Goal: Task Accomplishment & Management: Use online tool/utility

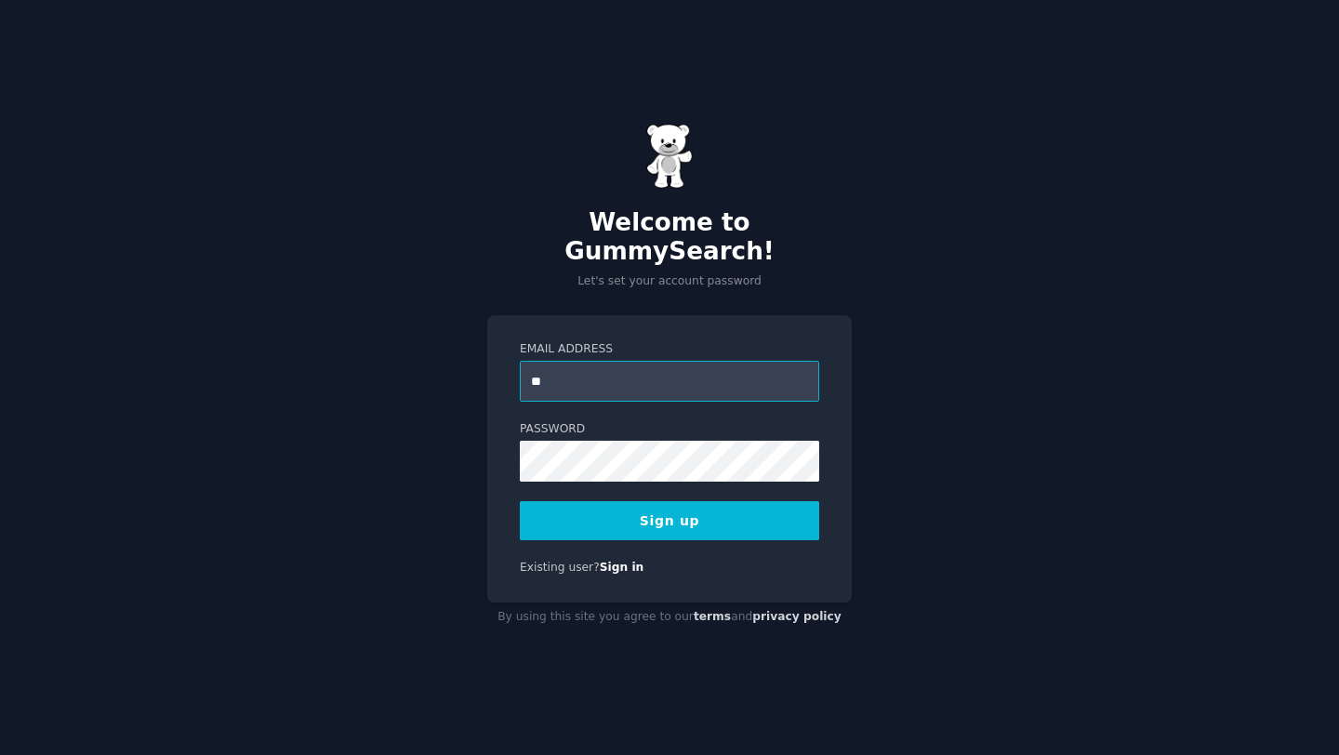
type input "**********"
click at [758, 511] on button "Sign up" at bounding box center [669, 520] width 299 height 39
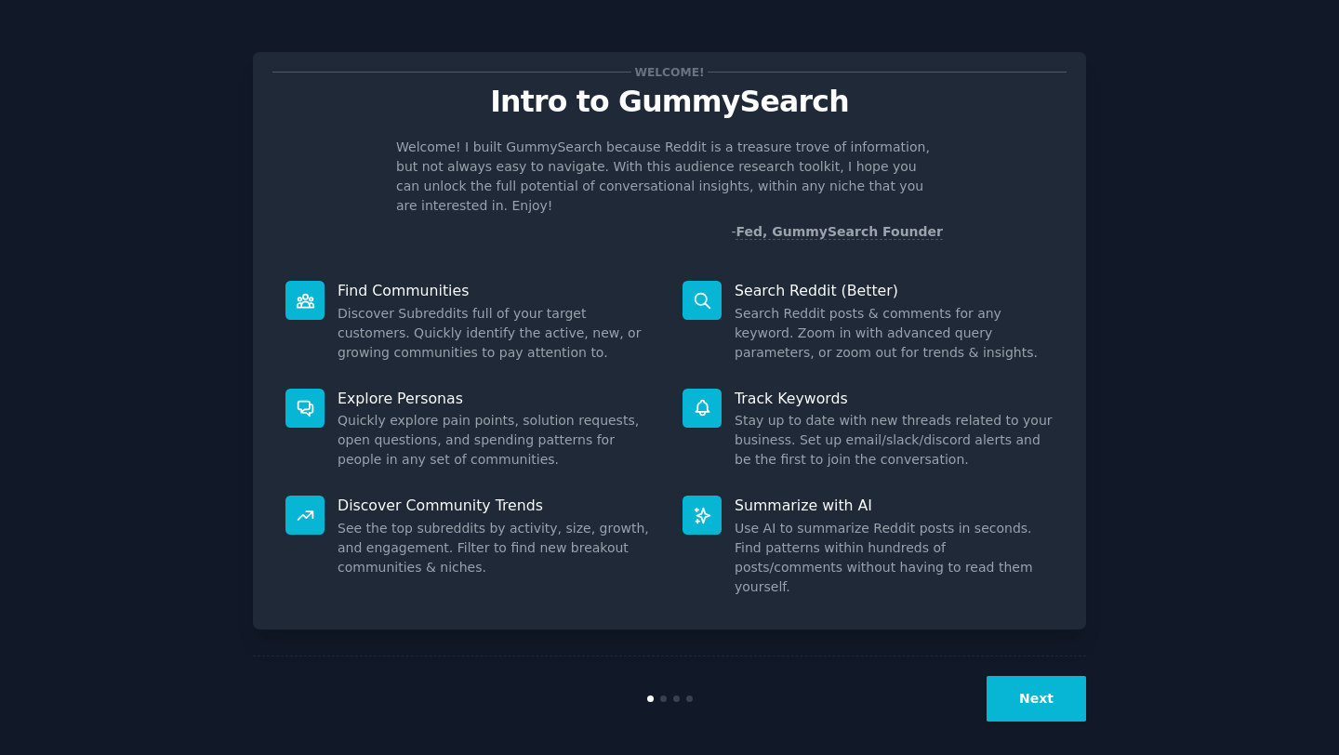
click at [1016, 692] on button "Next" at bounding box center [1037, 699] width 100 height 46
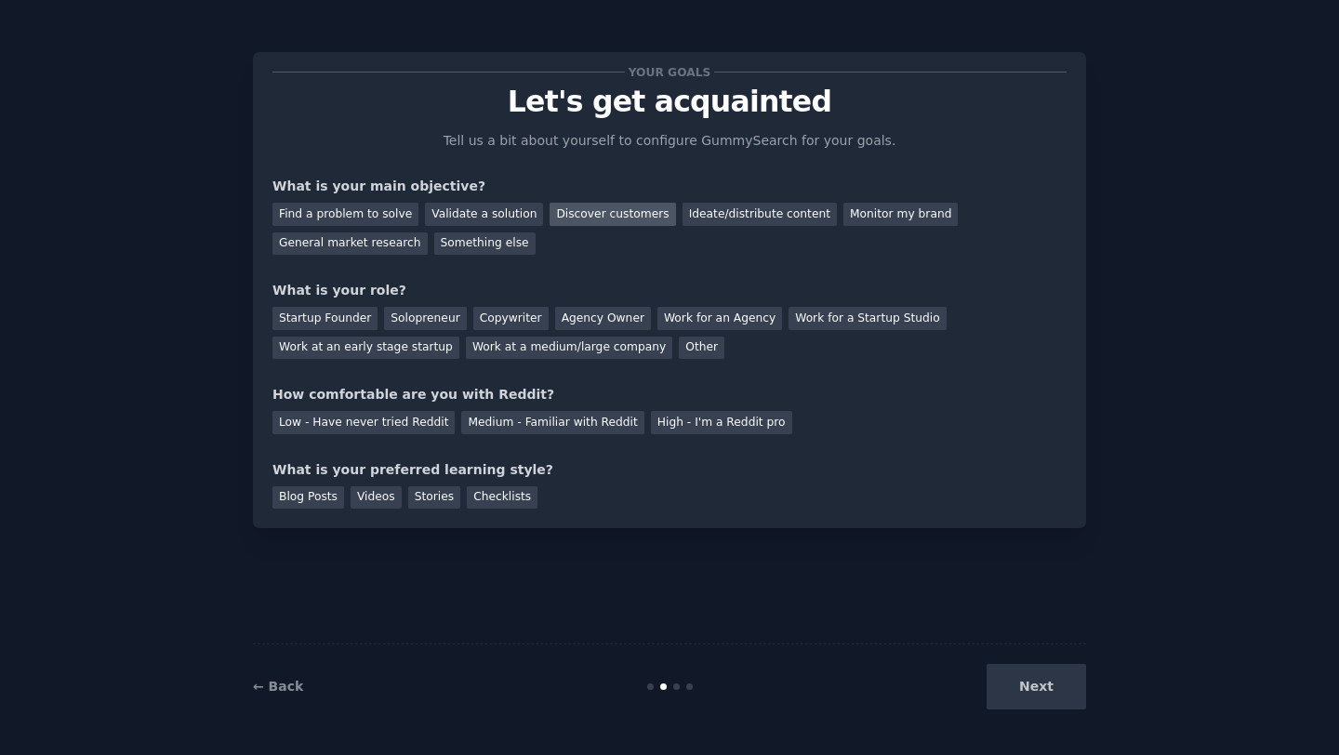
click at [550, 207] on div "Discover customers" at bounding box center [613, 214] width 126 height 23
click at [356, 316] on div "Startup Founder" at bounding box center [325, 318] width 105 height 23
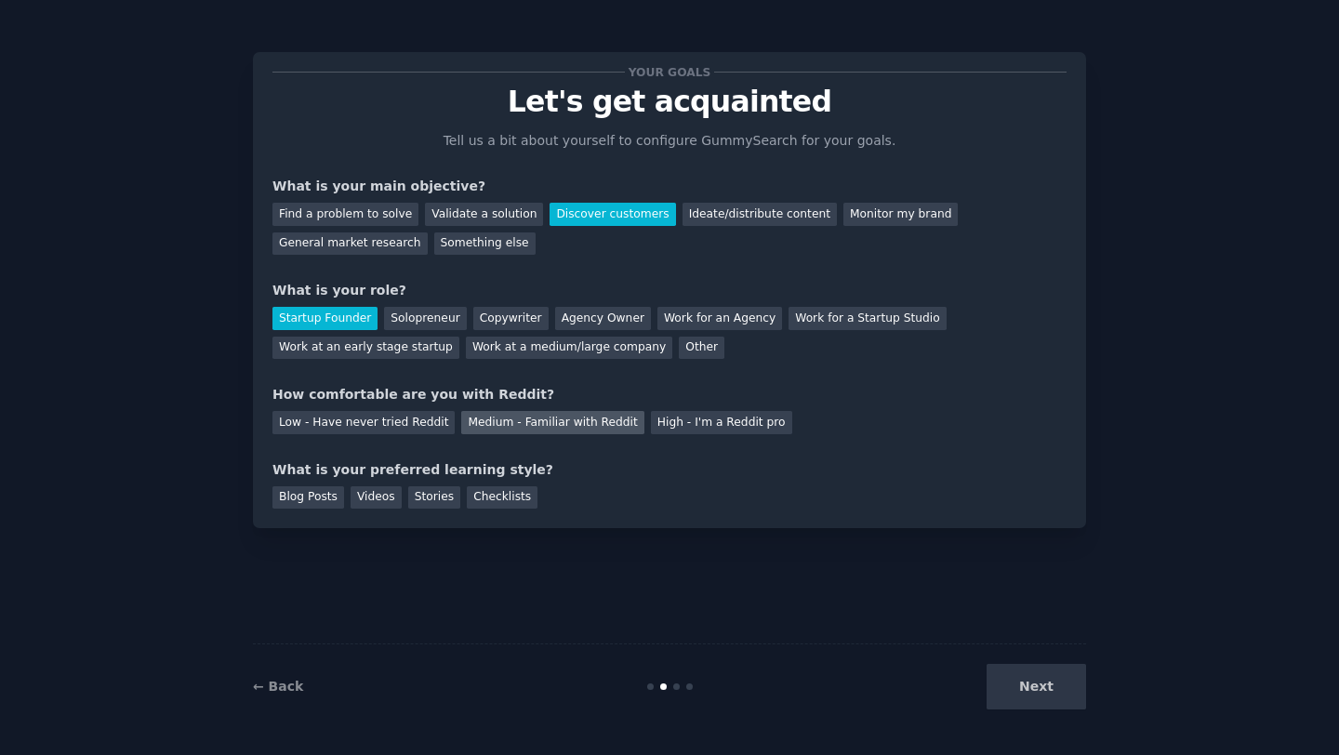
click at [495, 428] on div "Medium - Familiar with Reddit" at bounding box center [552, 422] width 182 height 23
click at [327, 501] on div "Blog Posts" at bounding box center [309, 497] width 72 height 23
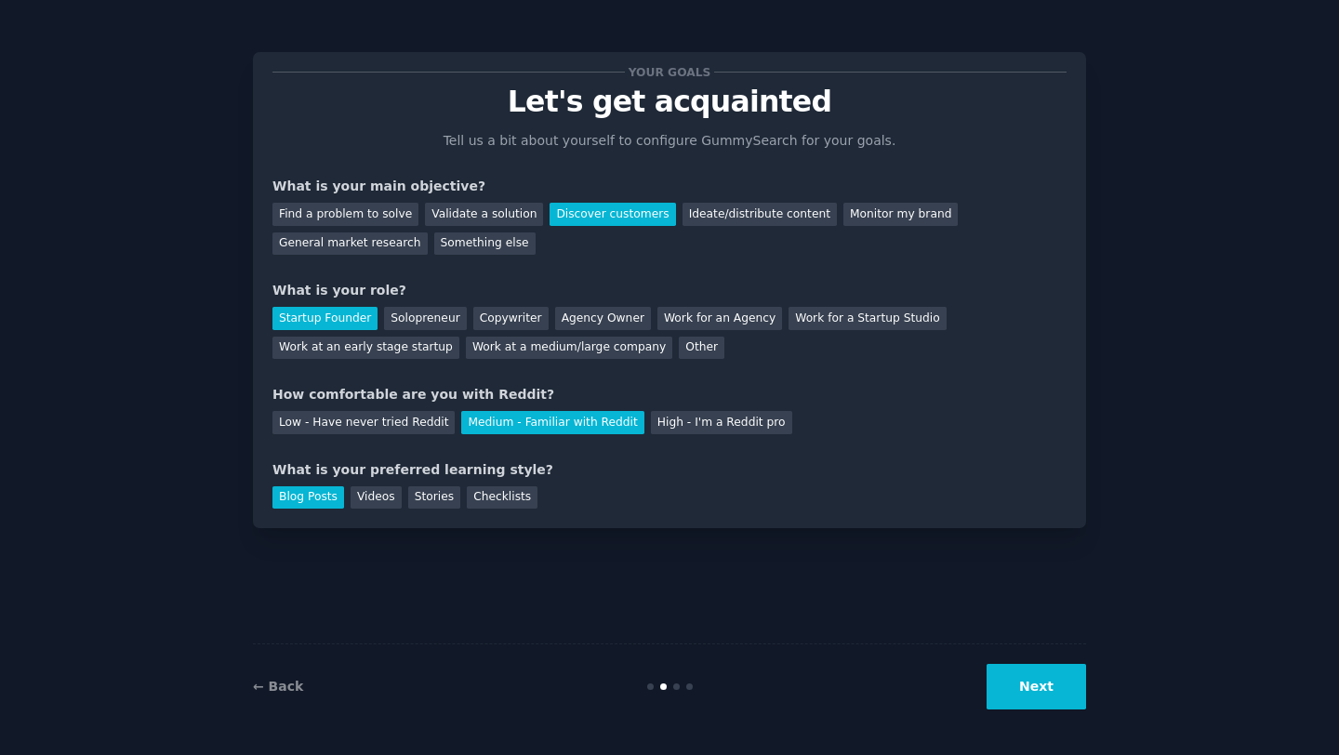
click at [493, 513] on div "Your goals Let's get acquainted Tell us a bit about yourself to configure Gummy…" at bounding box center [669, 290] width 833 height 476
click at [493, 501] on div "Checklists" at bounding box center [502, 497] width 71 height 23
click at [313, 490] on div "Blog Posts" at bounding box center [309, 497] width 72 height 23
click at [1010, 694] on button "Next" at bounding box center [1037, 687] width 100 height 46
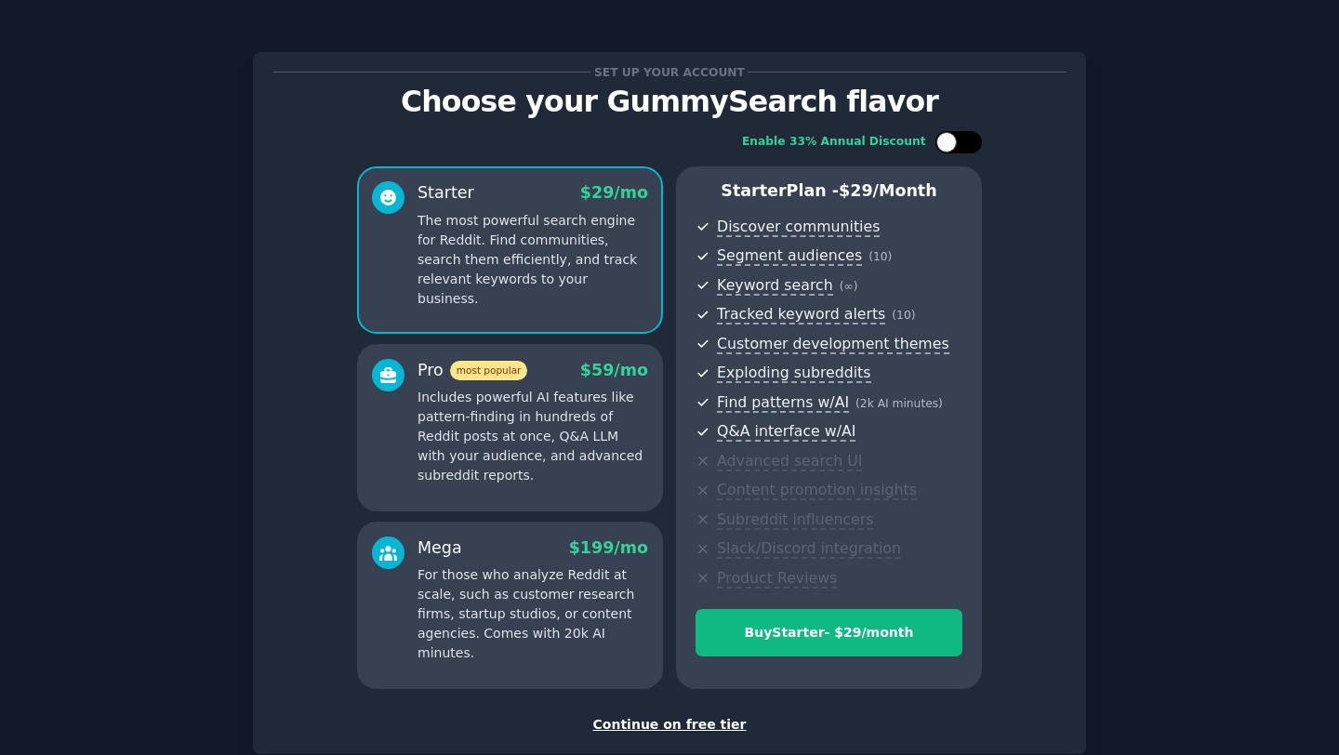
click at [960, 145] on div at bounding box center [959, 142] width 47 height 22
click at [947, 146] on icon at bounding box center [948, 143] width 10 height 10
checkbox input "false"
click at [622, 730] on div "Continue on free tier" at bounding box center [670, 725] width 794 height 20
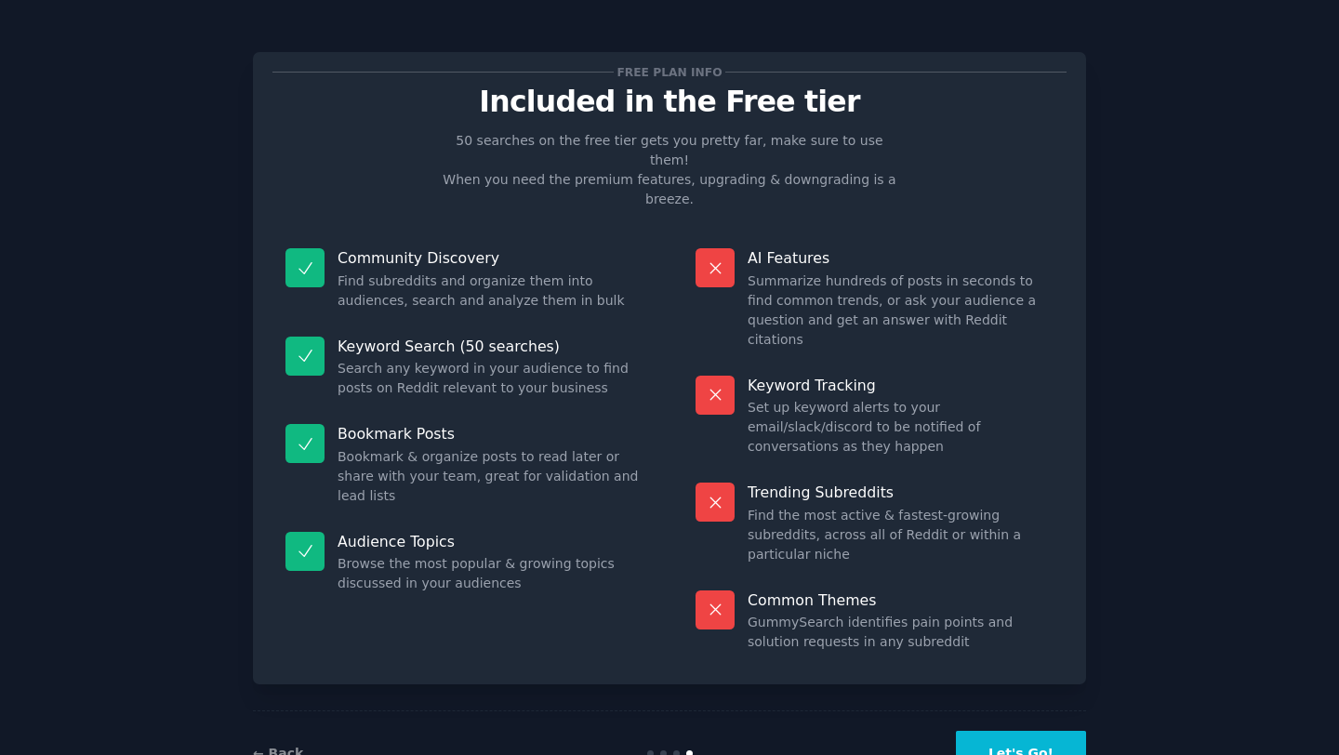
click at [1051, 731] on button "Let's Go!" at bounding box center [1021, 754] width 130 height 46
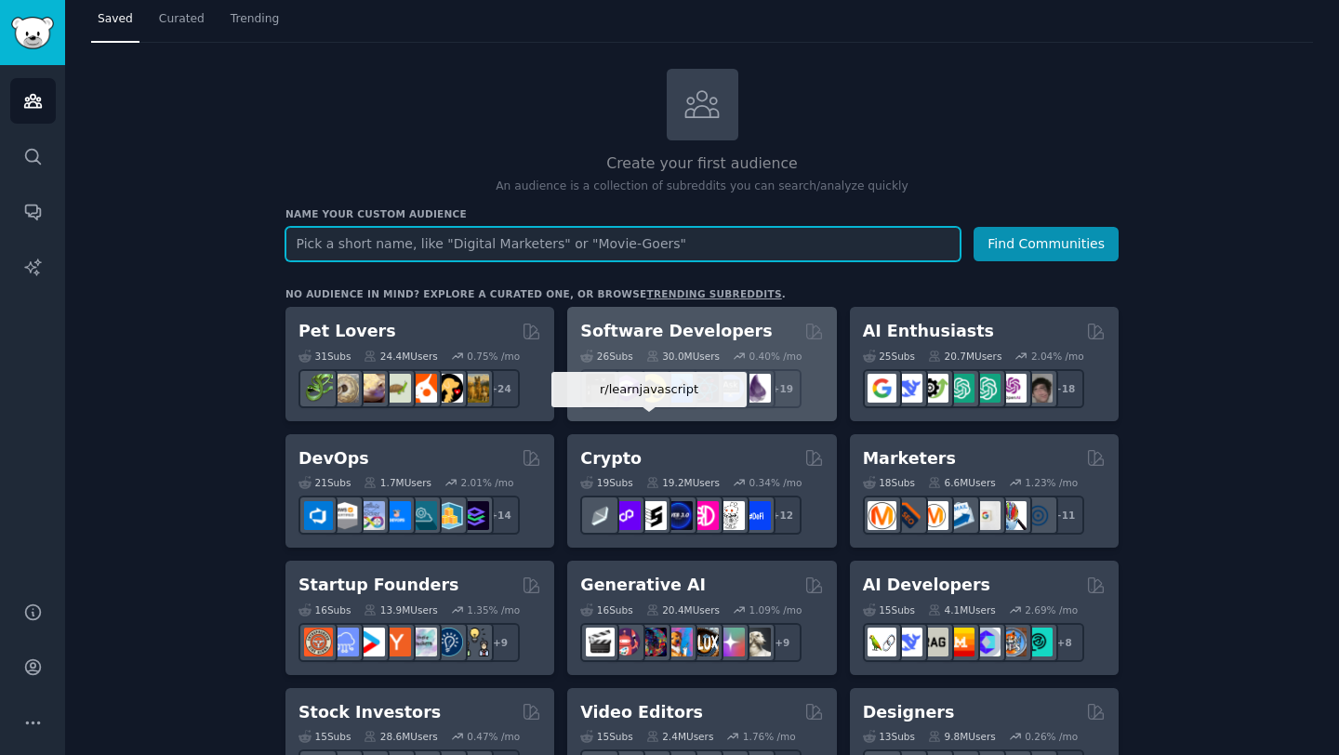
scroll to position [97, 0]
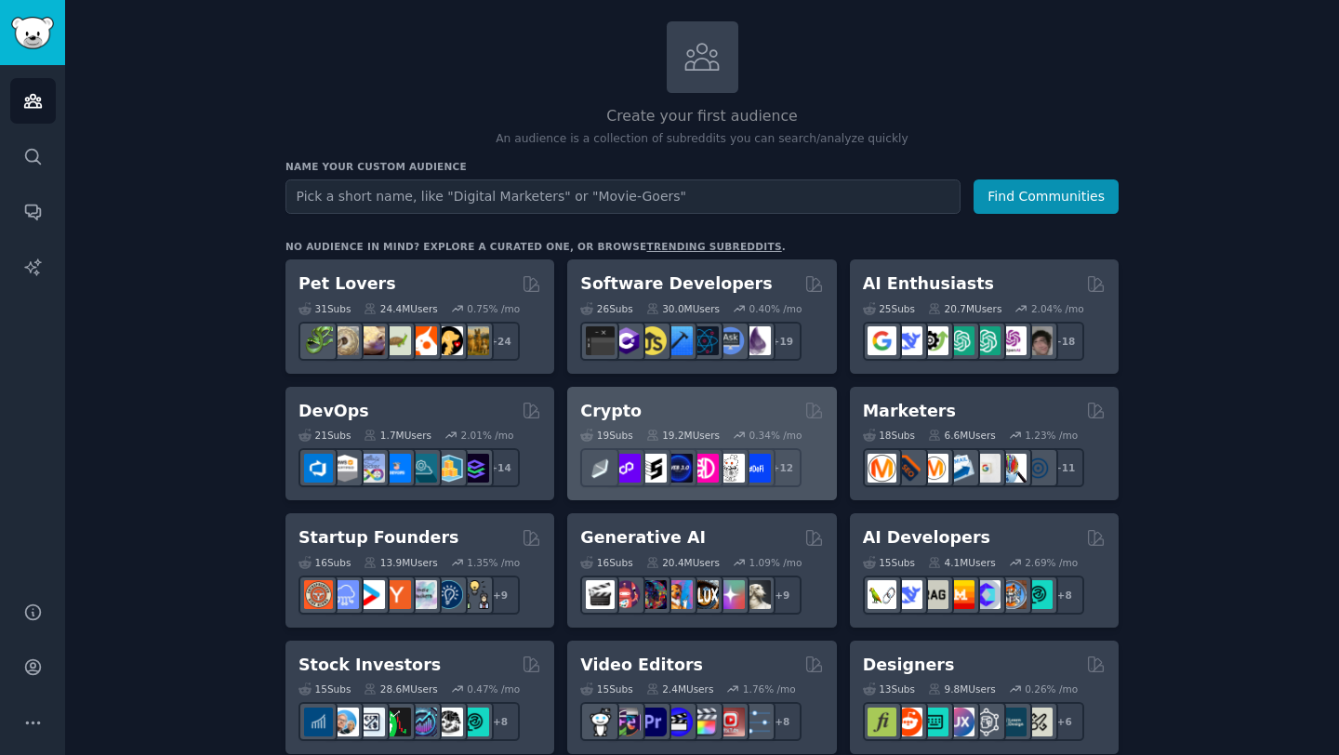
click at [684, 410] on div "Crypto" at bounding box center [701, 411] width 243 height 23
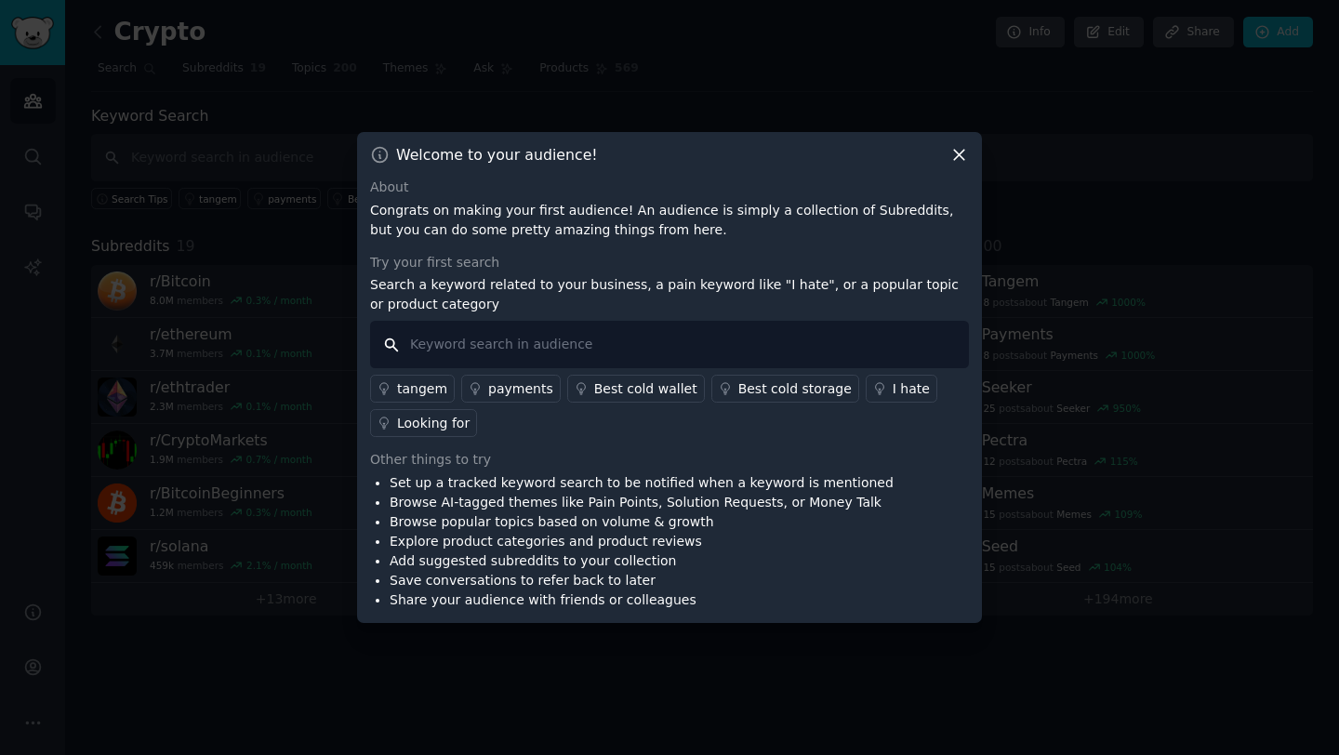
click at [541, 342] on input "text" at bounding box center [669, 344] width 599 height 47
type input "q"
type input "ai trading"
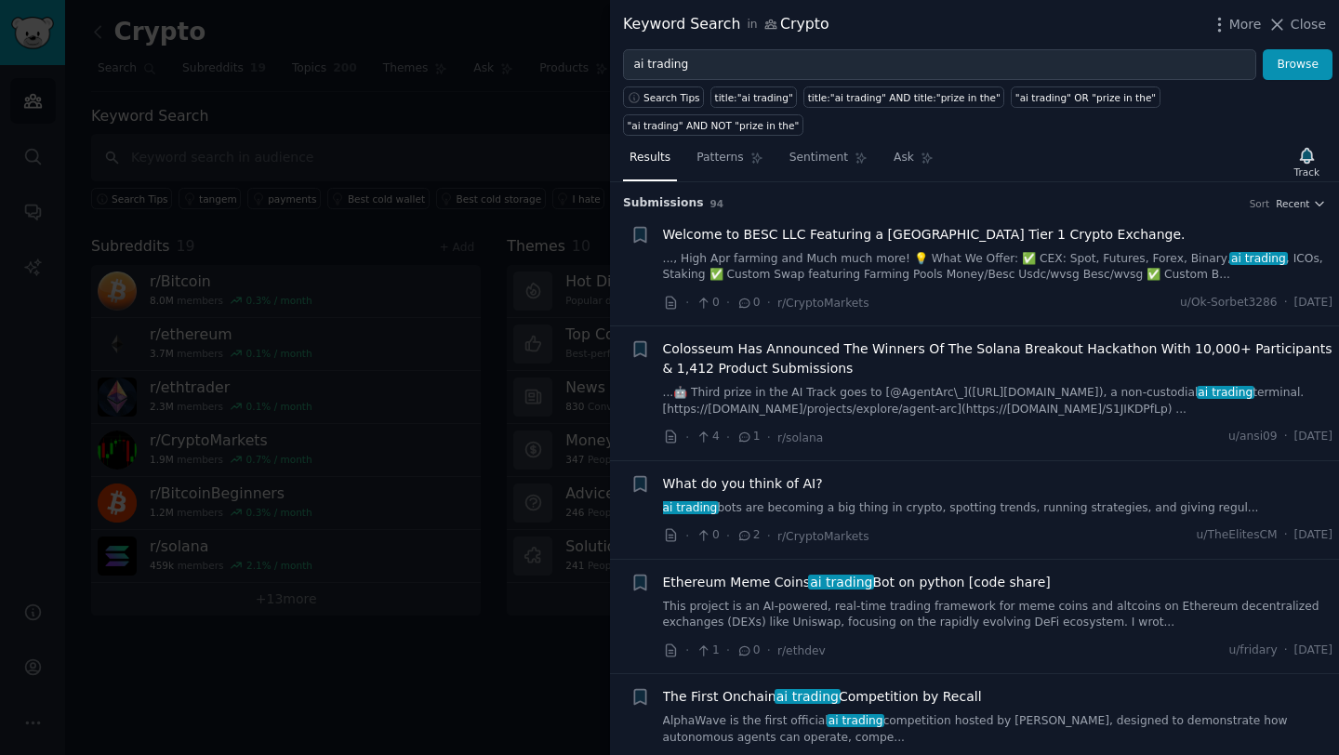
click at [476, 647] on div at bounding box center [669, 377] width 1339 height 755
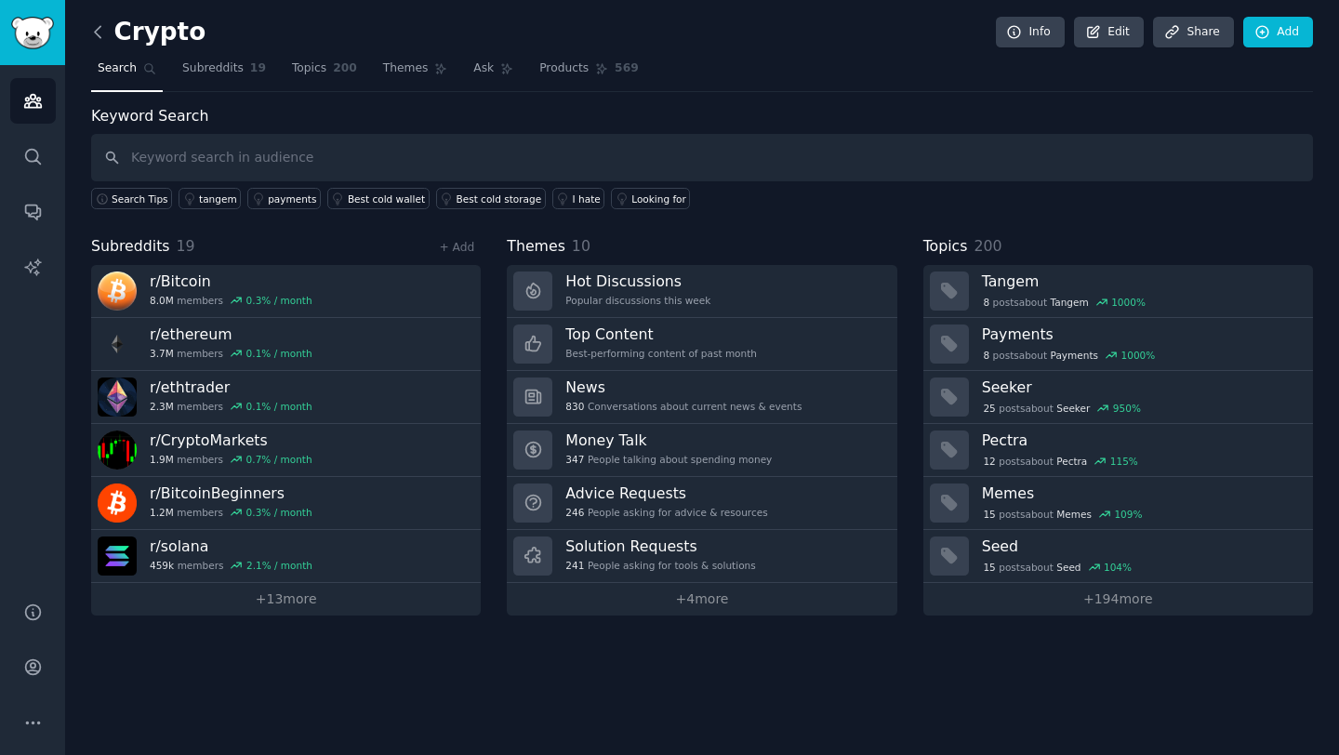
click at [95, 32] on icon at bounding box center [98, 31] width 6 height 11
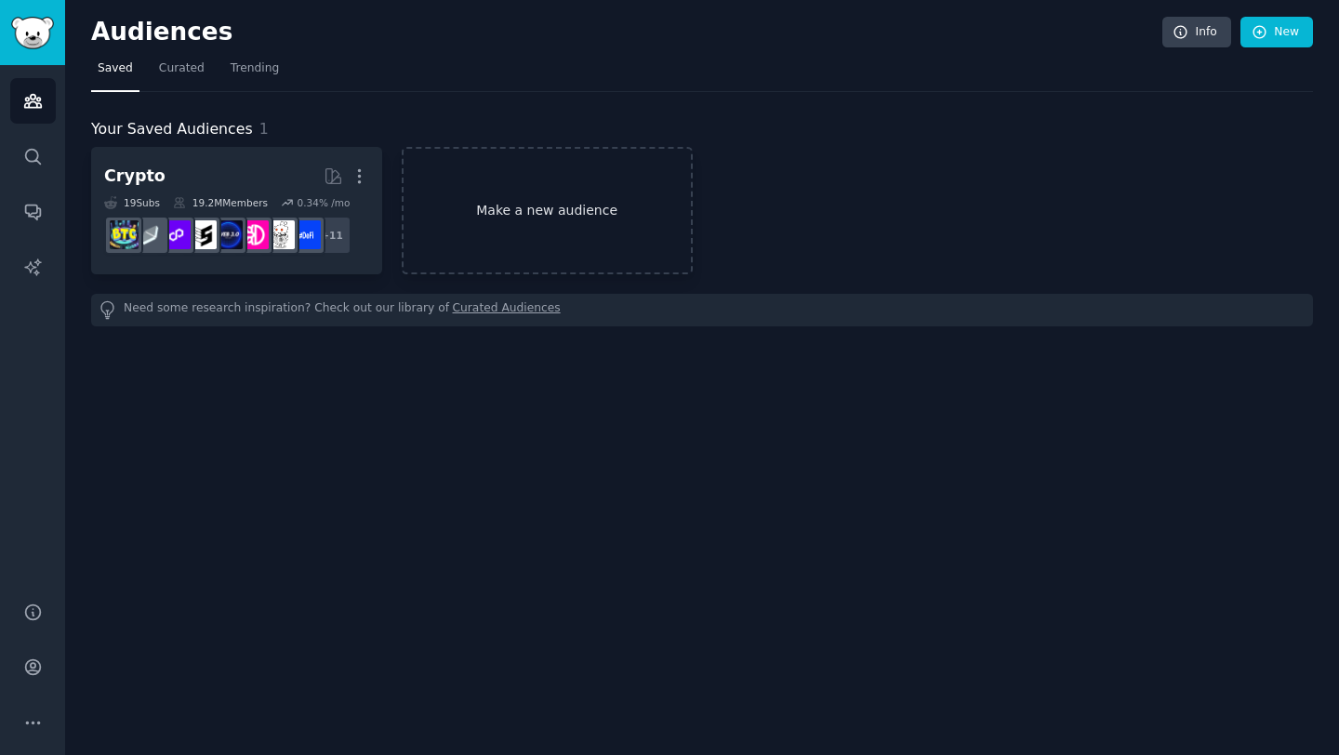
click at [427, 228] on link "Make a new audience" at bounding box center [547, 210] width 291 height 127
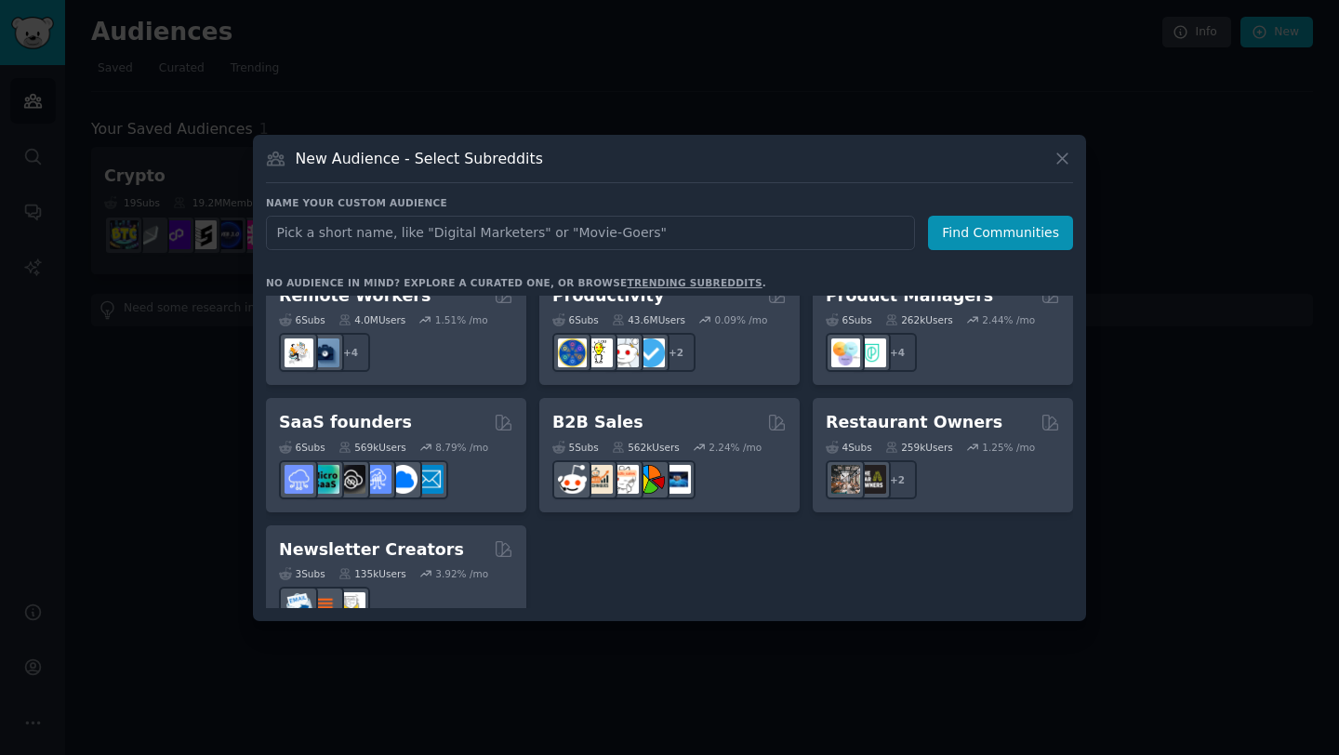
scroll to position [1448, 0]
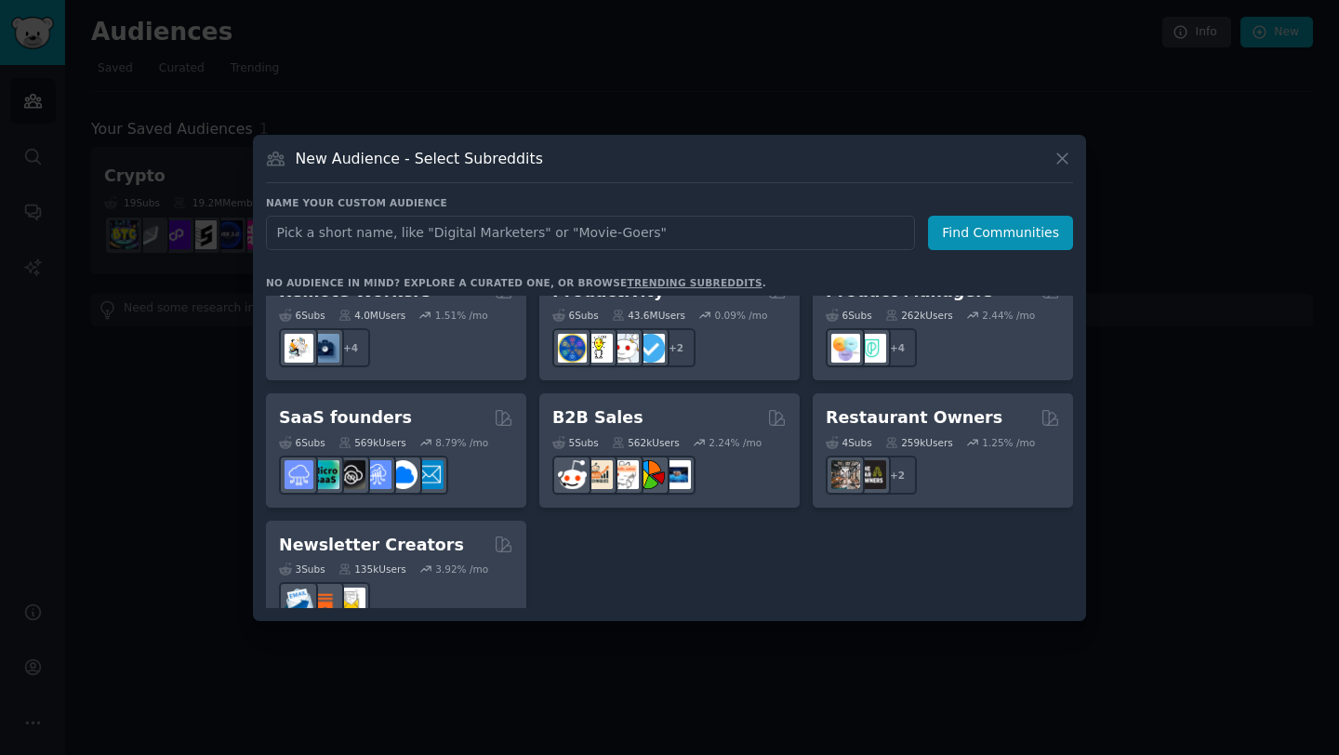
click at [209, 446] on div at bounding box center [669, 377] width 1339 height 755
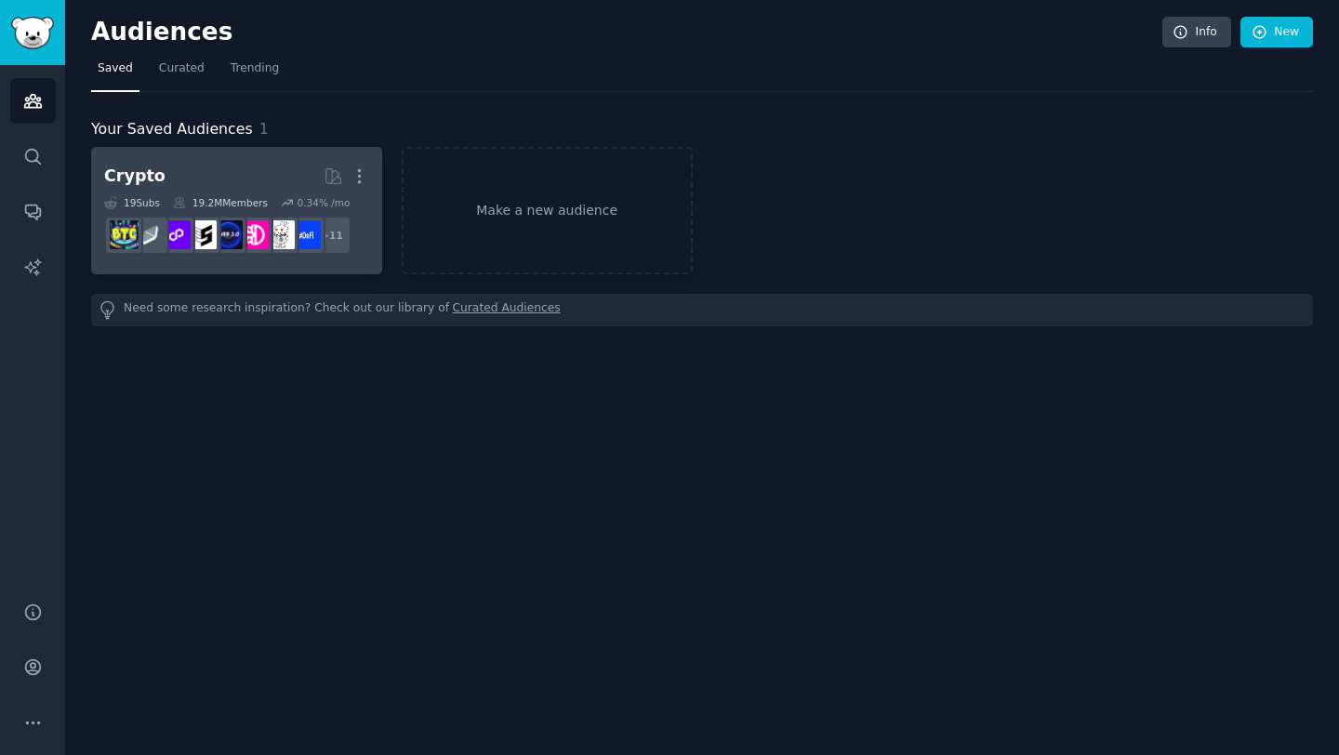
click at [255, 173] on h2 "Crypto More" at bounding box center [236, 176] width 265 height 33
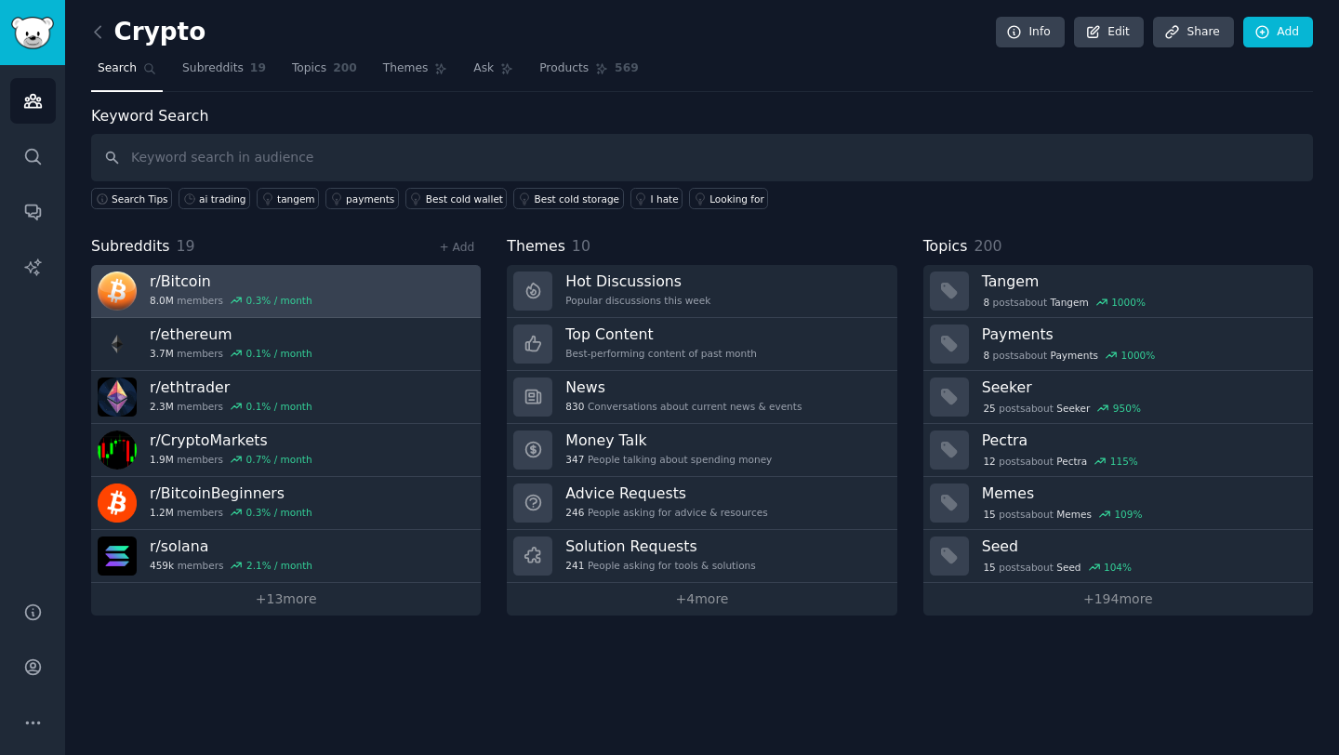
click at [331, 293] on link "r/ Bitcoin 8.0M members 0.3 % / month" at bounding box center [286, 291] width 390 height 53
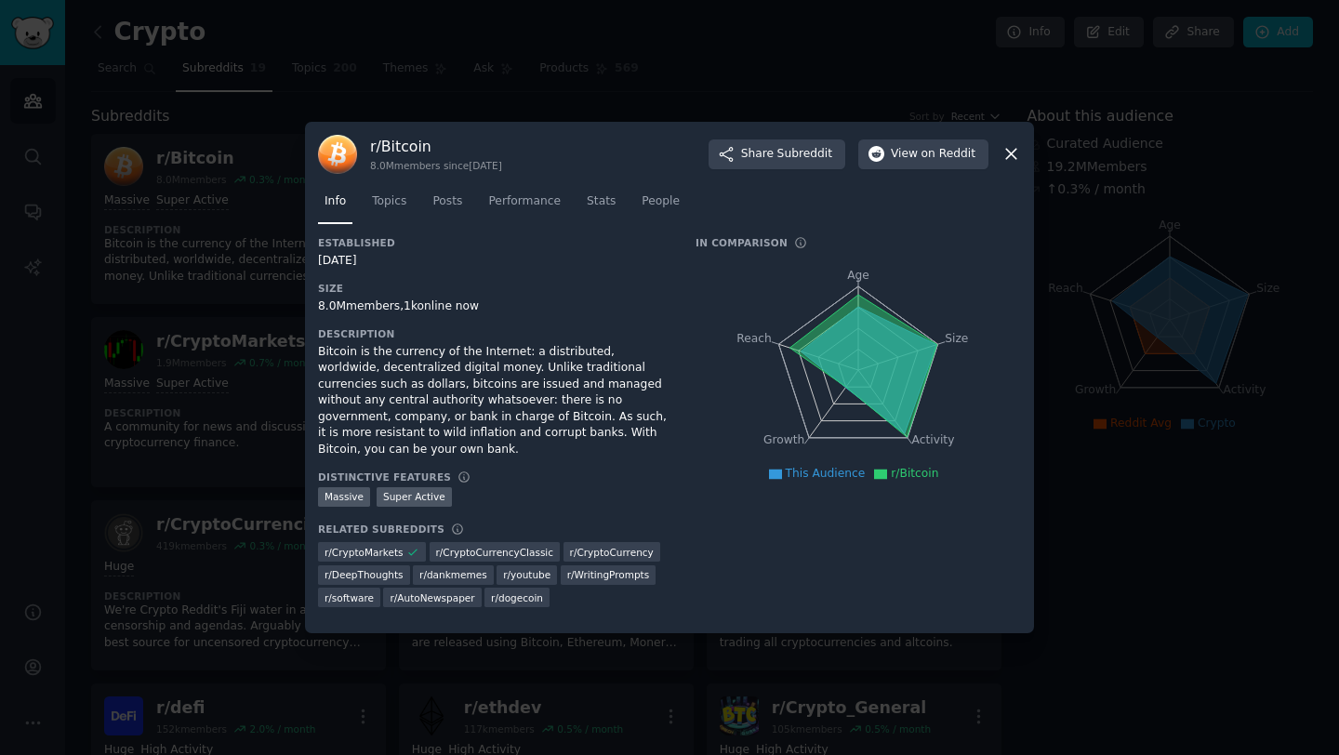
click at [243, 422] on div at bounding box center [669, 377] width 1339 height 755
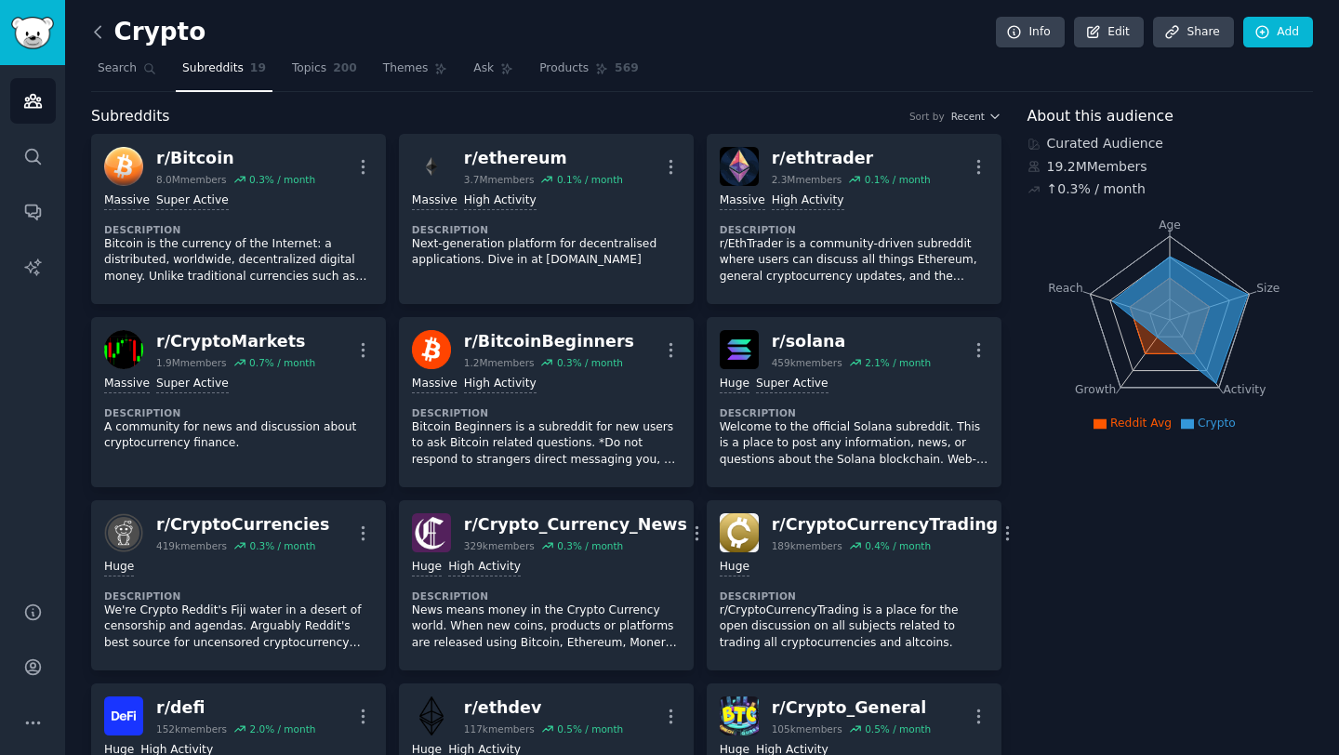
click at [105, 40] on icon at bounding box center [98, 32] width 20 height 20
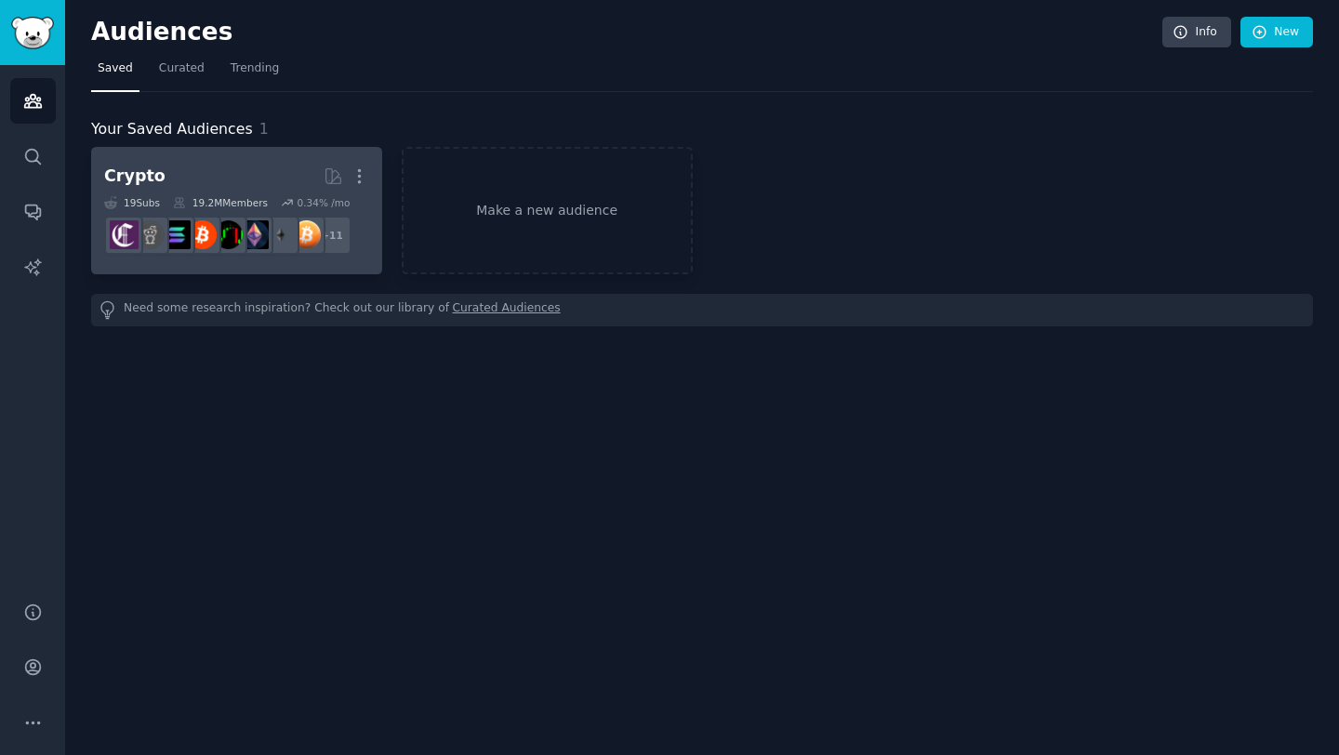
click at [152, 176] on div "Crypto" at bounding box center [134, 176] width 61 height 23
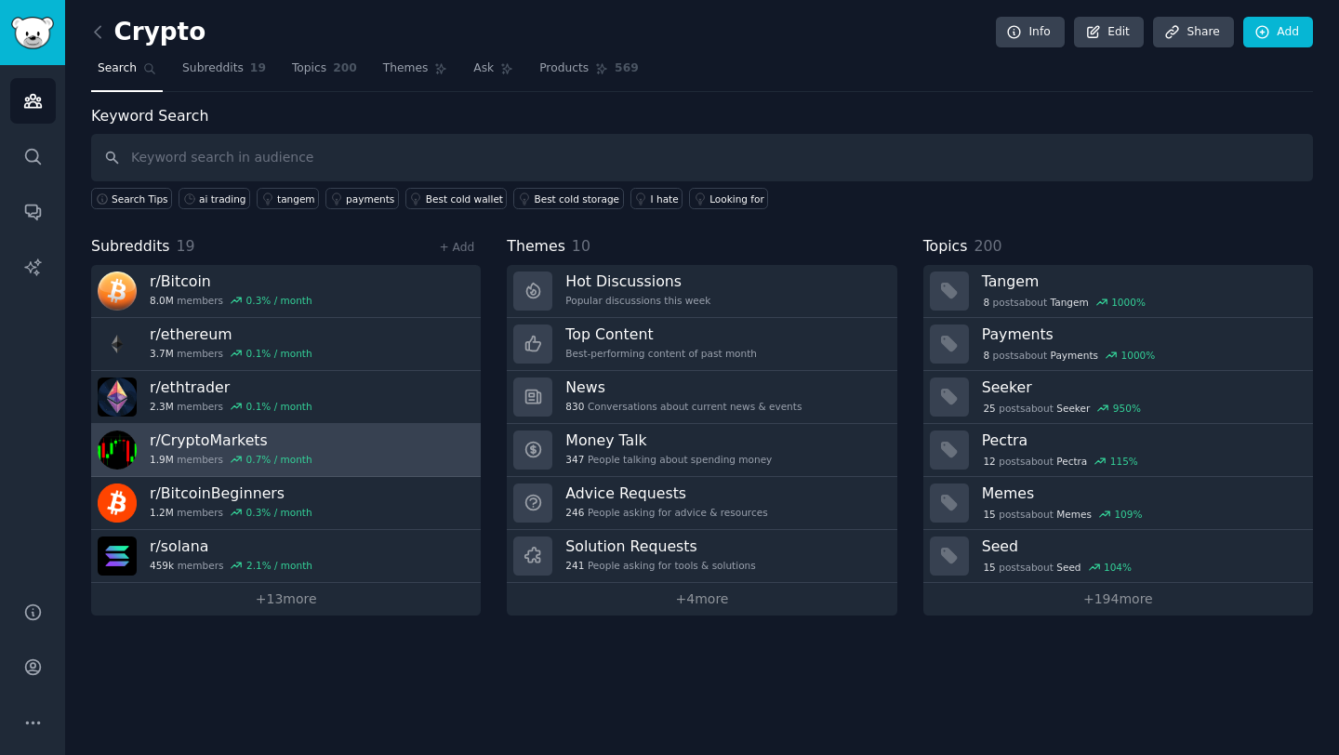
click at [360, 439] on link "r/ CryptoMarkets 1.9M members 0.7 % / month" at bounding box center [286, 450] width 390 height 53
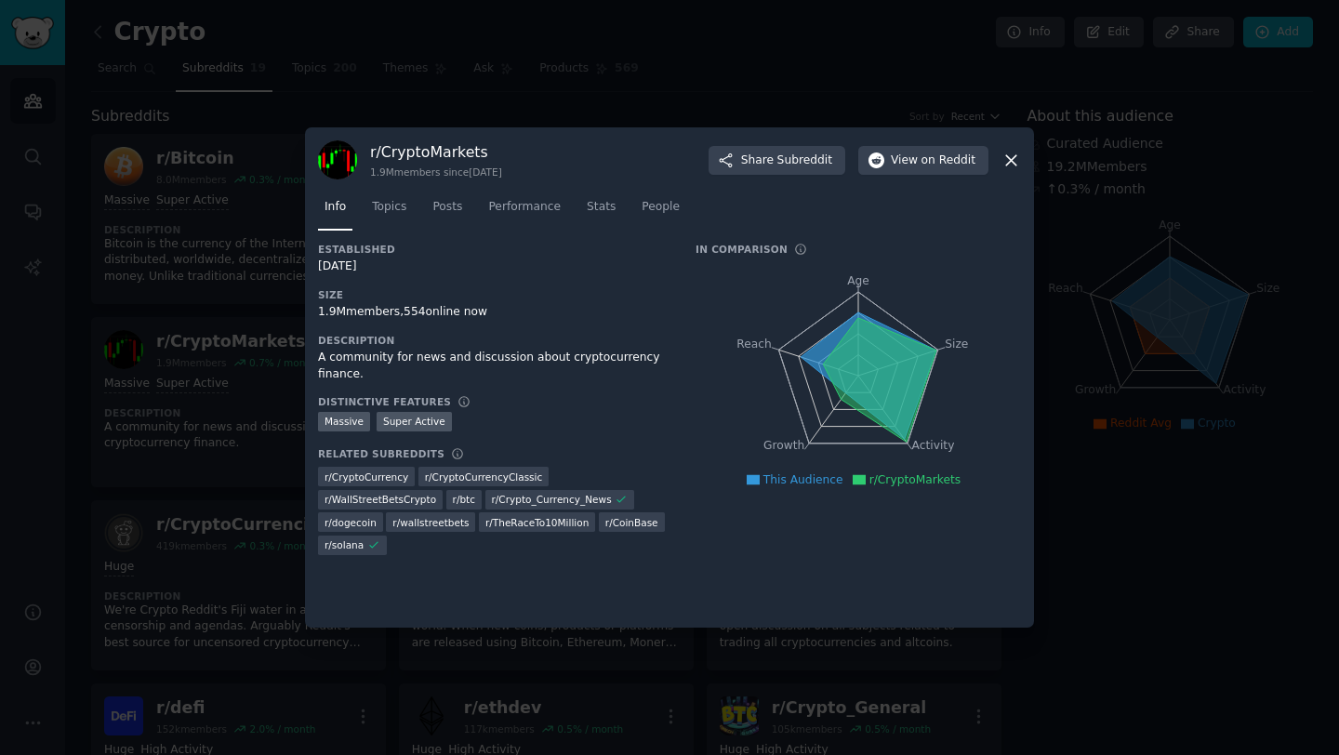
click at [186, 502] on div at bounding box center [669, 377] width 1339 height 755
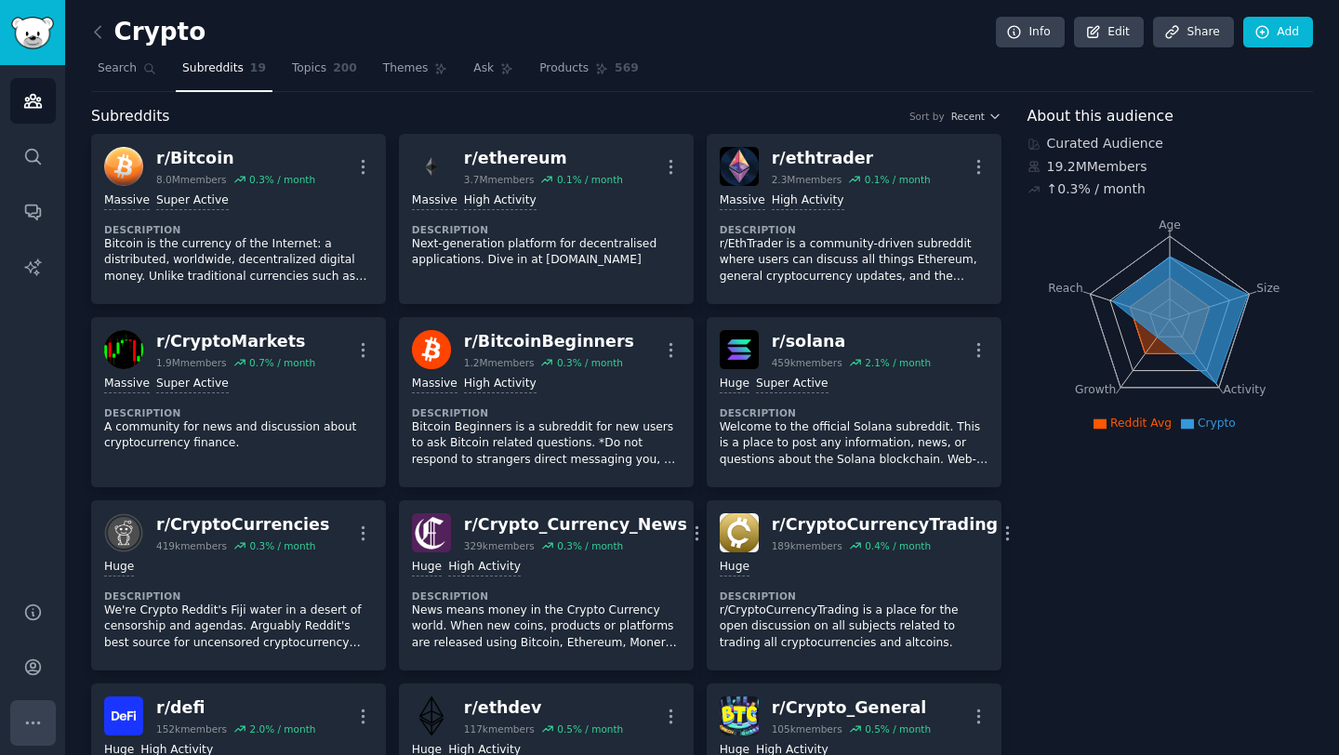
click at [24, 717] on icon "Sidebar" at bounding box center [33, 723] width 20 height 20
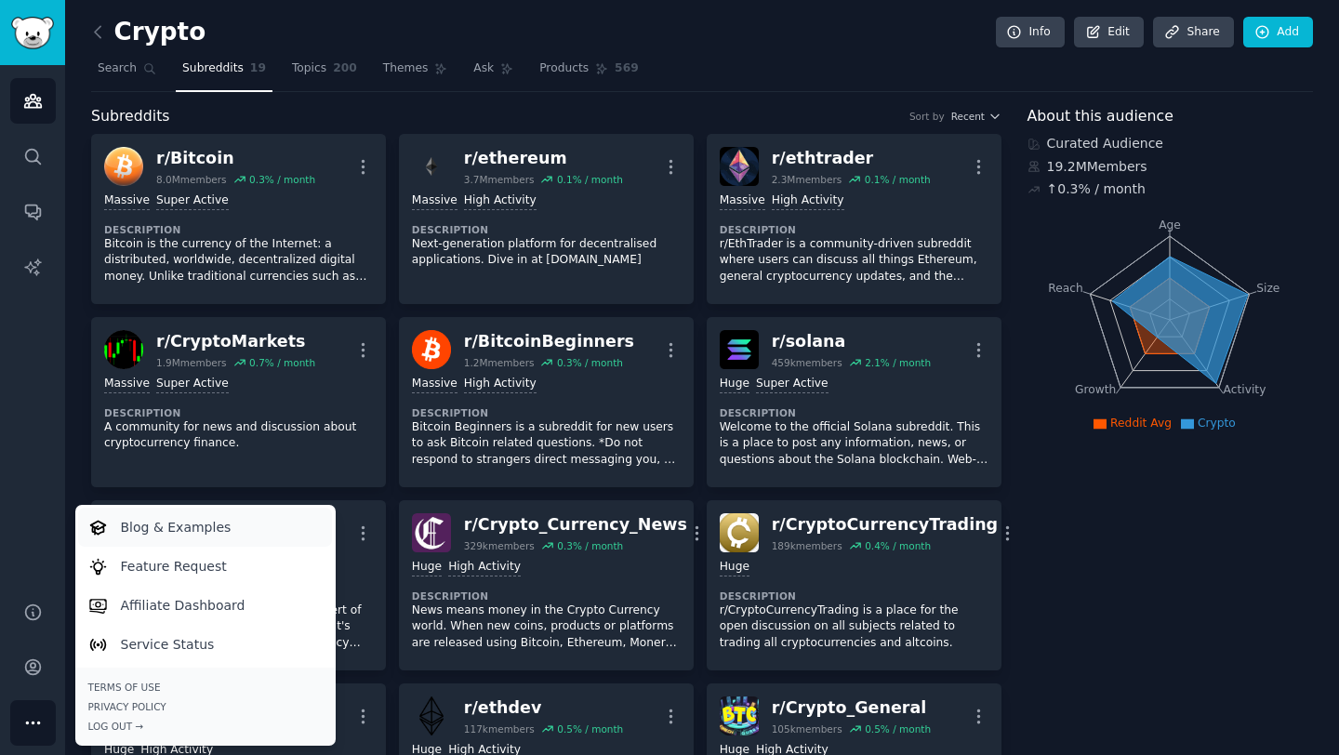
click at [155, 530] on p "Blog & Examples" at bounding box center [176, 528] width 111 height 20
